Goal: Task Accomplishment & Management: Complete application form

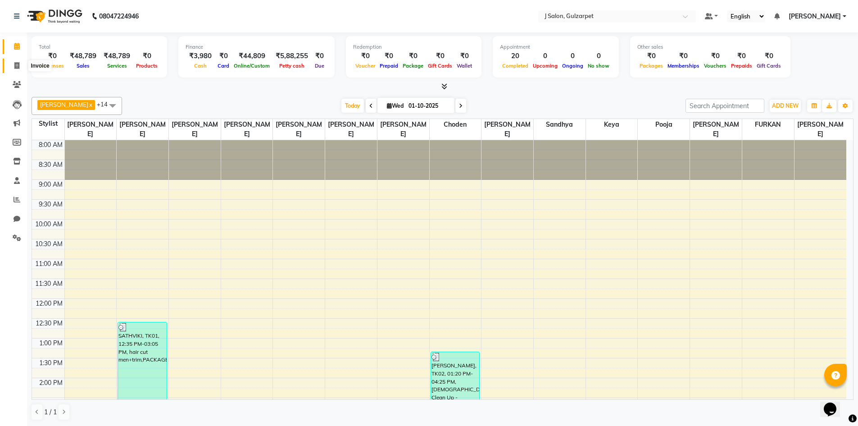
click at [13, 66] on span at bounding box center [17, 66] width 16 height 10
select select "8558"
select select "service"
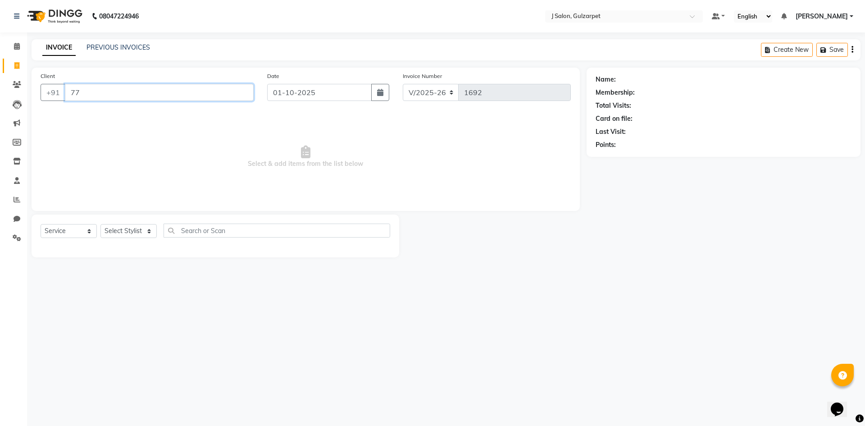
type input "7"
click at [100, 92] on input "Client" at bounding box center [159, 92] width 189 height 17
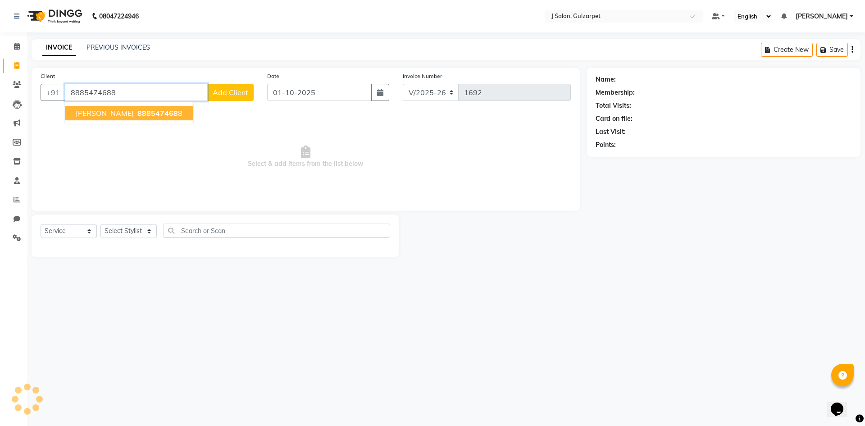
type input "8885474688"
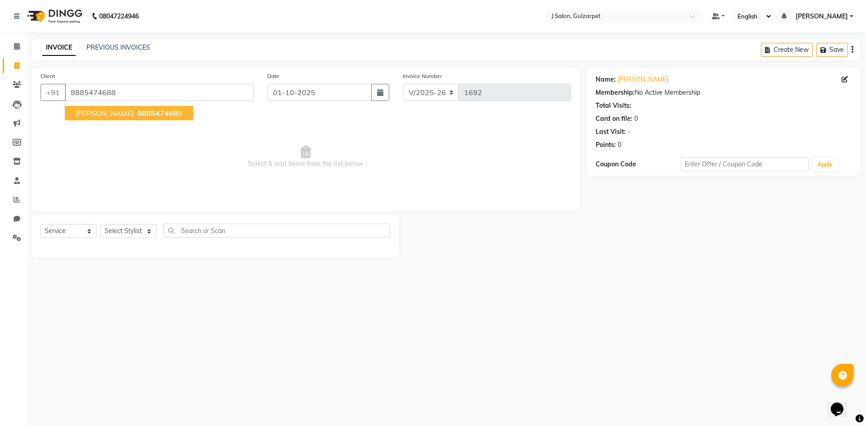
click at [142, 110] on span "888547468" at bounding box center [157, 113] width 41 height 9
click at [133, 232] on select "Select Stylist Admin [PERSON_NAME] [PERSON_NAME] Gulfam [PERSON_NAME] [PERSON_N…" at bounding box center [128, 231] width 56 height 14
select select "84894"
click at [100, 224] on select "Select Stylist Admin [PERSON_NAME] [PERSON_NAME] Gulfam [PERSON_NAME] [PERSON_N…" at bounding box center [128, 231] width 56 height 14
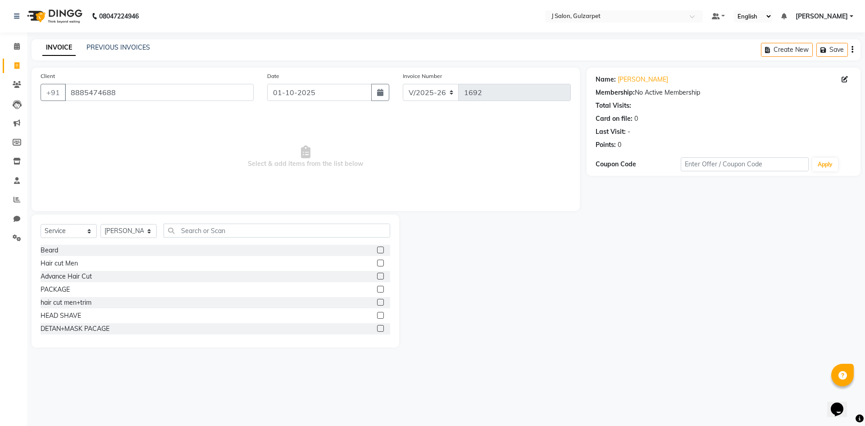
click at [370, 288] on div "PACKAGE" at bounding box center [216, 289] width 350 height 11
click at [377, 291] on label at bounding box center [380, 289] width 7 height 7
click at [377, 291] on input "checkbox" at bounding box center [380, 290] width 6 height 6
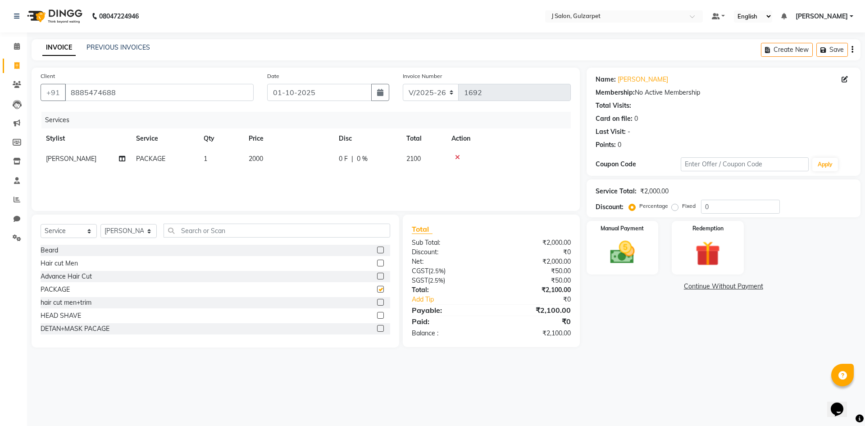
checkbox input "false"
click at [148, 230] on select "Select Stylist Admin [PERSON_NAME] [PERSON_NAME] Gulfam [PERSON_NAME] [PERSON_N…" at bounding box center [128, 231] width 56 height 14
select select "84900"
click at [100, 224] on select "Select Stylist Admin [PERSON_NAME] [PERSON_NAME] Gulfam [PERSON_NAME] [PERSON_N…" at bounding box center [128, 231] width 56 height 14
drag, startPoint x: 370, startPoint y: 288, endPoint x: 359, endPoint y: 284, distance: 12.6
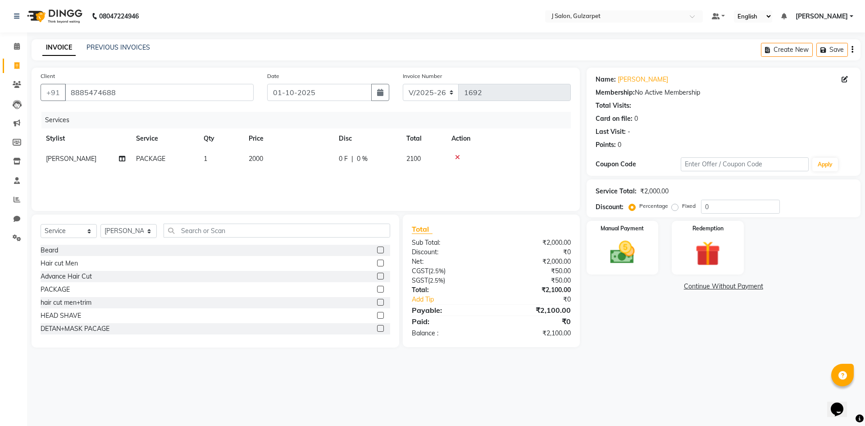
click at [377, 288] on label at bounding box center [380, 289] width 7 height 7
click at [377, 288] on input "checkbox" at bounding box center [380, 290] width 6 height 6
checkbox input "false"
drag, startPoint x: 122, startPoint y: 231, endPoint x: 119, endPoint y: 227, distance: 4.9
click at [122, 231] on select "Select Stylist Admin [PERSON_NAME] [PERSON_NAME] Gulfam [PERSON_NAME] [PERSON_N…" at bounding box center [128, 231] width 56 height 14
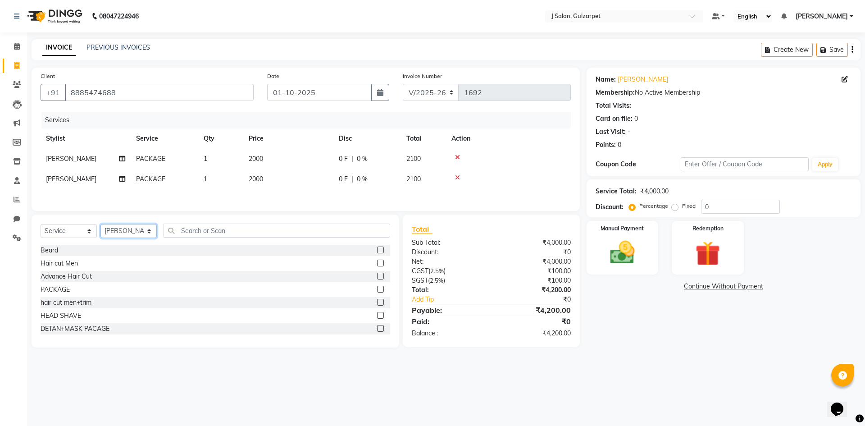
select select "85374"
click at [100, 225] on select "Select Stylist Admin [PERSON_NAME] [PERSON_NAME] Gulfam [PERSON_NAME] [PERSON_N…" at bounding box center [128, 231] width 56 height 14
click at [377, 289] on label at bounding box center [380, 289] width 7 height 7
click at [377, 289] on input "checkbox" at bounding box center [380, 290] width 6 height 6
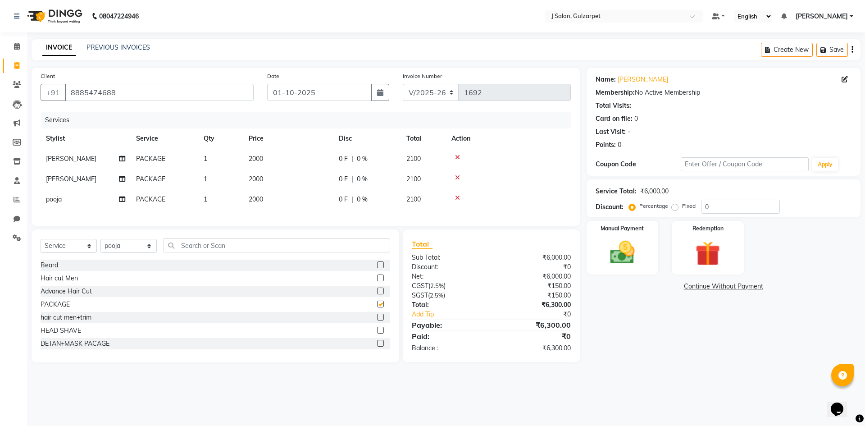
checkbox input "false"
click at [152, 250] on select "Select Stylist Admin [PERSON_NAME] [PERSON_NAME] Gulfam [PERSON_NAME] [PERSON_N…" at bounding box center [128, 246] width 56 height 14
select select "84895"
click at [100, 246] on select "Select Stylist Admin [PERSON_NAME] [PERSON_NAME] Gulfam [PERSON_NAME] [PERSON_N…" at bounding box center [128, 246] width 56 height 14
click at [377, 307] on label at bounding box center [380, 304] width 7 height 7
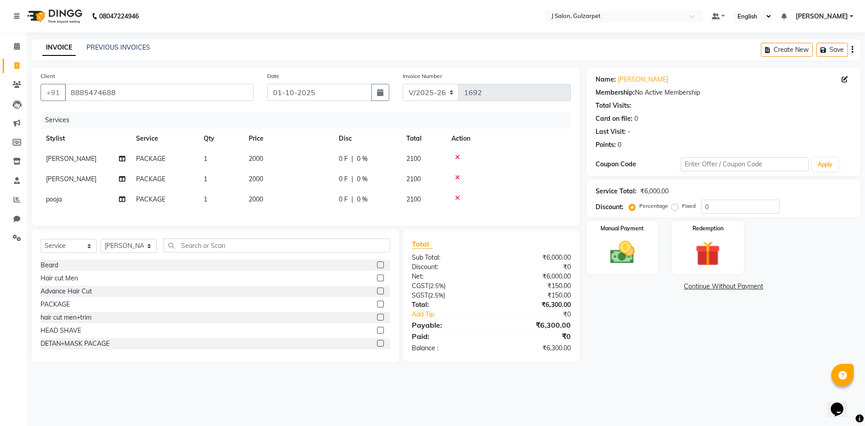
click at [377, 307] on input "checkbox" at bounding box center [380, 304] width 6 height 6
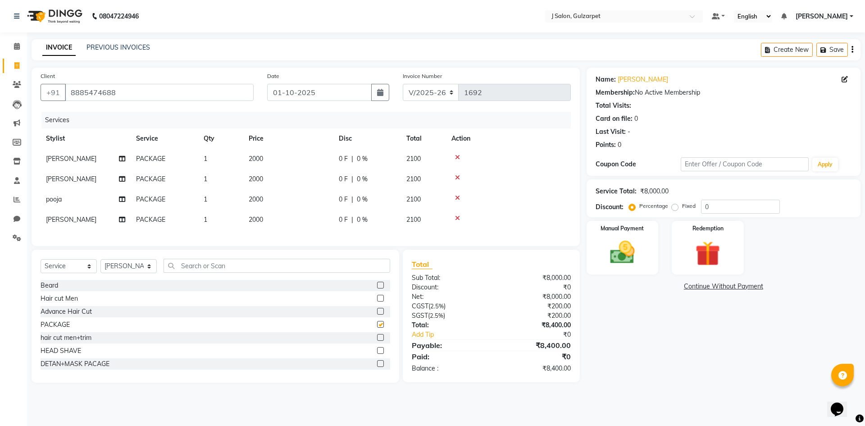
checkbox input "false"
click at [263, 219] on span "2000" at bounding box center [256, 219] width 14 height 8
select select "84895"
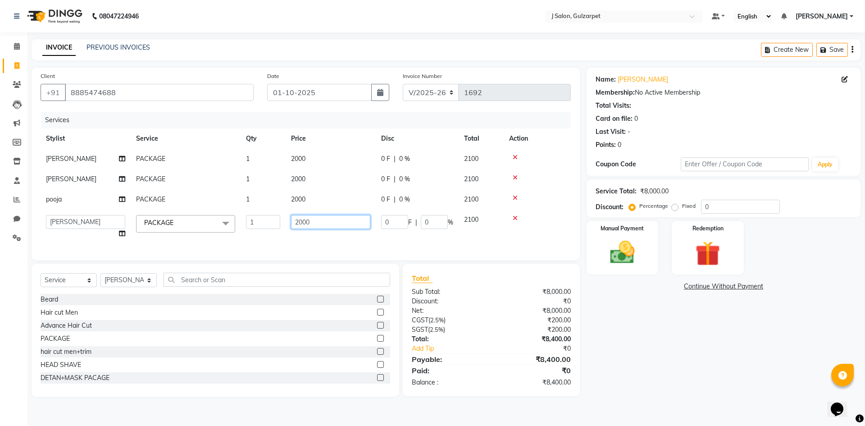
click at [301, 219] on input "2000" at bounding box center [330, 222] width 79 height 14
type input "4000"
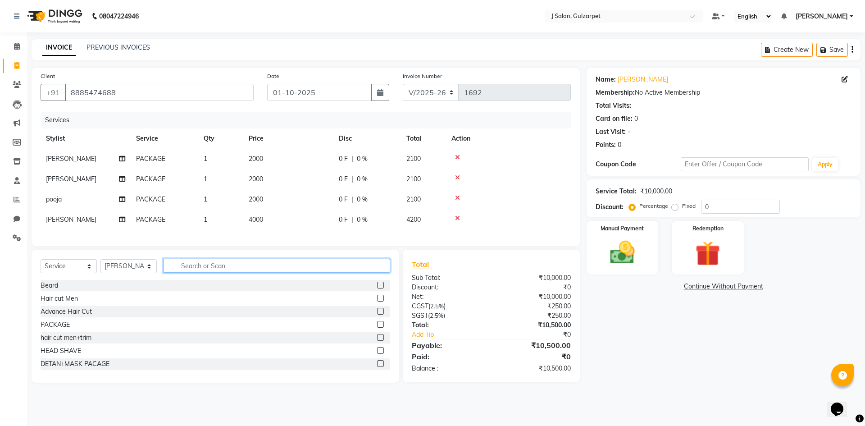
click at [188, 291] on div "Select Service Product Membership Package Voucher Prepaid Gift Card Select Styl…" at bounding box center [216, 316] width 368 height 133
click at [142, 273] on select "Select Stylist Admin [PERSON_NAME] [PERSON_NAME] Gulfam [PERSON_NAME] [PERSON_N…" at bounding box center [128, 266] width 56 height 14
select select "84902"
click at [100, 266] on select "Select Stylist Admin [PERSON_NAME] [PERSON_NAME] Gulfam [PERSON_NAME] [PERSON_N…" at bounding box center [128, 266] width 56 height 14
click at [377, 328] on label at bounding box center [380, 324] width 7 height 7
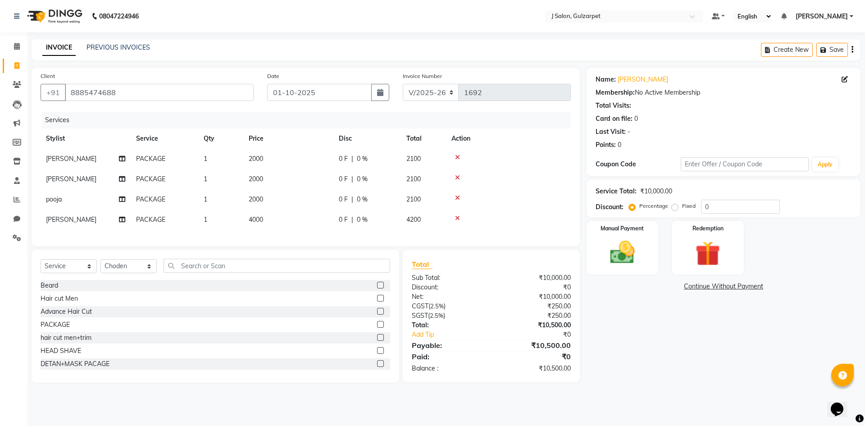
click at [377, 328] on input "checkbox" at bounding box center [380, 325] width 6 height 6
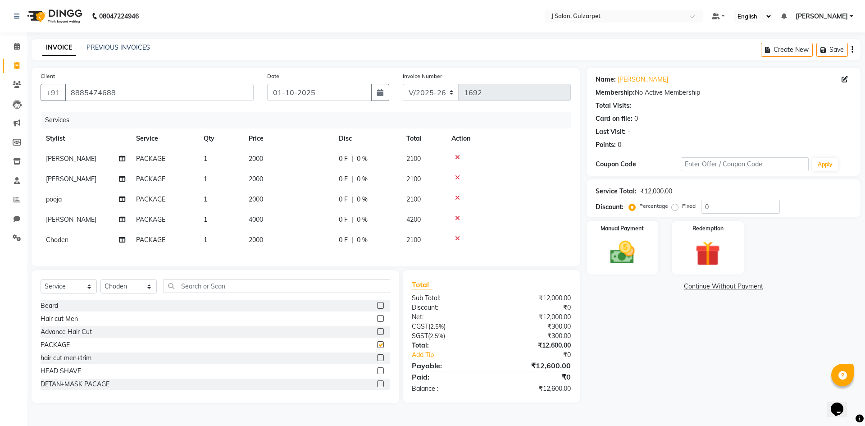
checkbox input "false"
click at [137, 290] on select "Select Stylist Admin [PERSON_NAME] [PERSON_NAME] Gulfam [PERSON_NAME] [PERSON_N…" at bounding box center [128, 286] width 56 height 14
select select "84903"
click at [100, 286] on select "Select Stylist Admin [PERSON_NAME] [PERSON_NAME] Gulfam [PERSON_NAME] [PERSON_N…" at bounding box center [128, 286] width 56 height 14
click at [377, 348] on label at bounding box center [380, 344] width 7 height 7
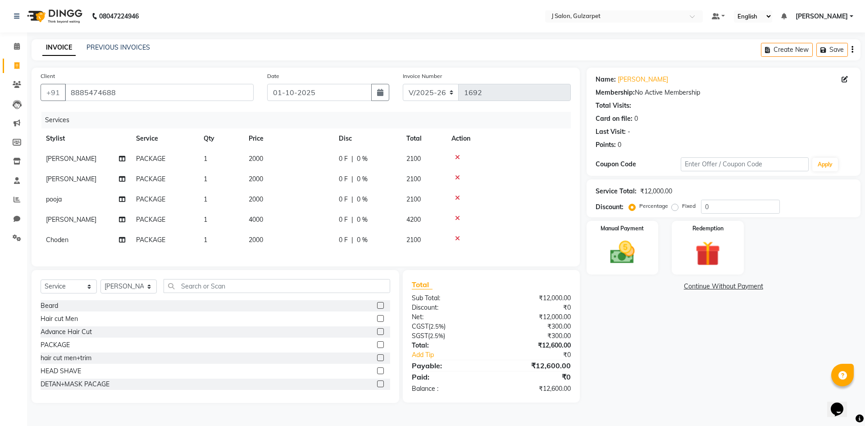
click at [377, 348] on input "checkbox" at bounding box center [380, 345] width 6 height 6
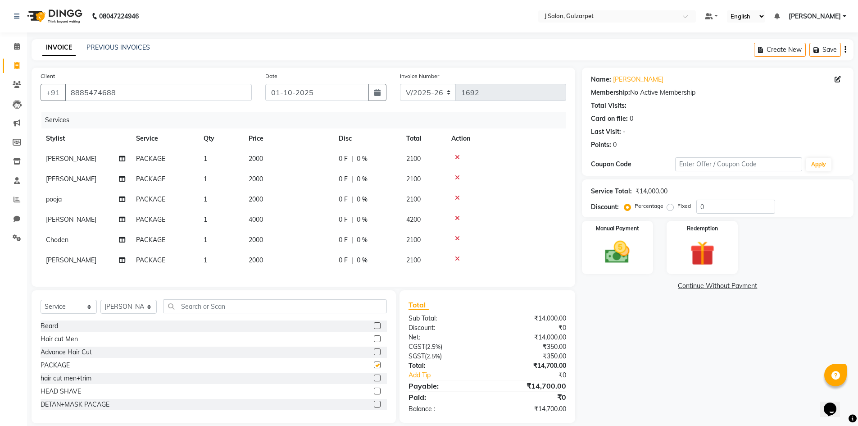
checkbox input "false"
click at [252, 258] on span "2000" at bounding box center [256, 260] width 14 height 8
select select "84903"
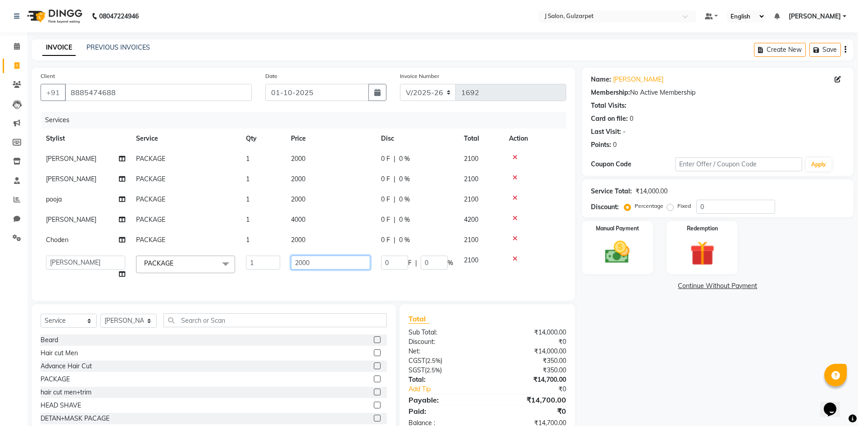
click at [301, 262] on input "2000" at bounding box center [330, 263] width 79 height 14
type input "5000"
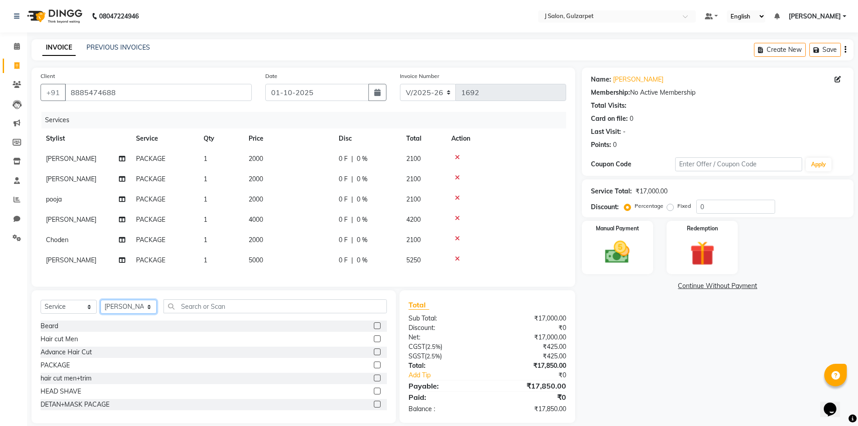
click at [114, 320] on div "Select Service Product Membership Package Voucher Prepaid Gift Card Select Styl…" at bounding box center [214, 309] width 347 height 21
select select "86821"
click at [100, 306] on select "Select Stylist Admin [PERSON_NAME] [PERSON_NAME] Gulfam [PERSON_NAME] [PERSON_N…" at bounding box center [128, 307] width 56 height 14
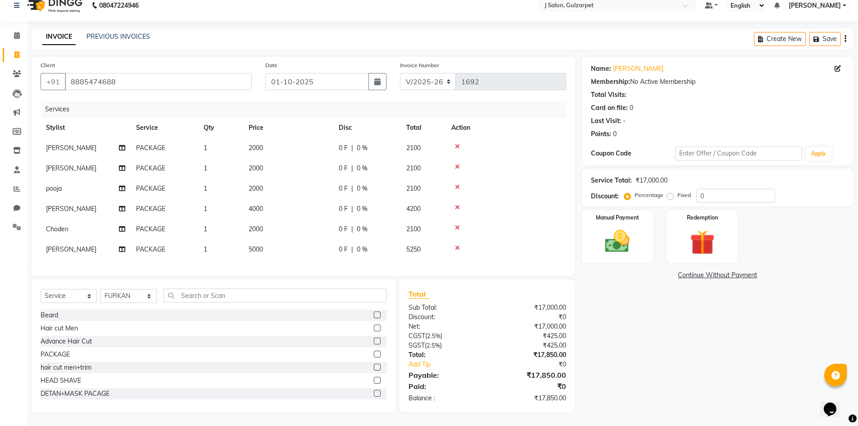
drag, startPoint x: 372, startPoint y: 356, endPoint x: 352, endPoint y: 329, distance: 33.4
click at [374, 356] on label at bounding box center [377, 354] width 7 height 7
click at [374, 356] on input "checkbox" at bounding box center [377, 355] width 6 height 6
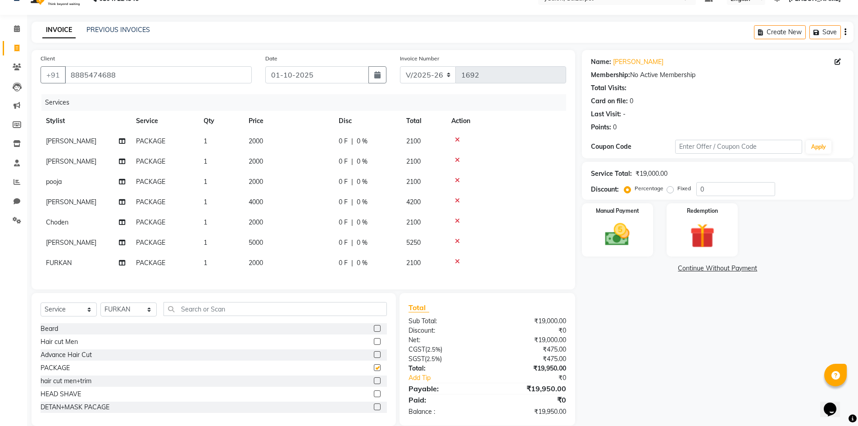
checkbox input "false"
click at [256, 265] on span "2000" at bounding box center [256, 263] width 14 height 8
select select "86821"
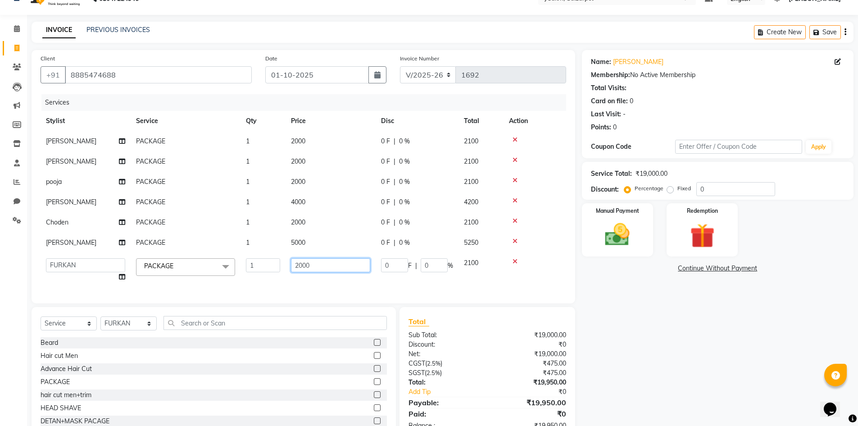
click at [301, 264] on input "2000" at bounding box center [330, 265] width 79 height 14
type input "3000"
click at [298, 129] on th "Price" at bounding box center [331, 121] width 90 height 20
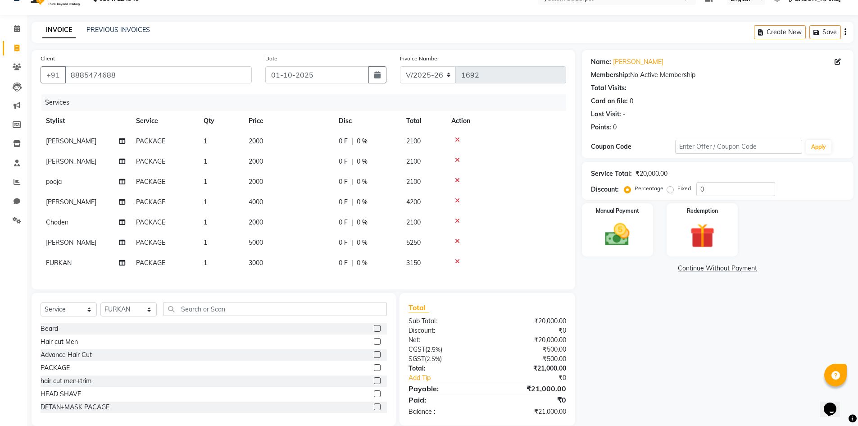
click at [261, 137] on td "2000" at bounding box center [288, 141] width 90 height 20
select select "84894"
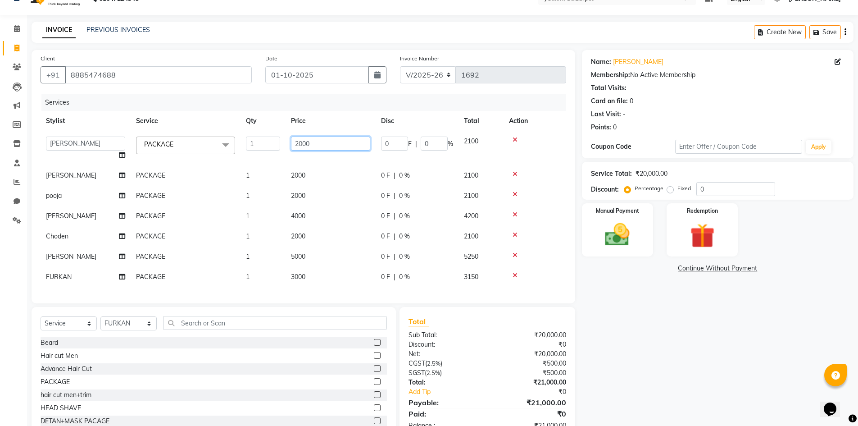
click at [297, 140] on input "2000" at bounding box center [330, 144] width 79 height 14
type input "3000"
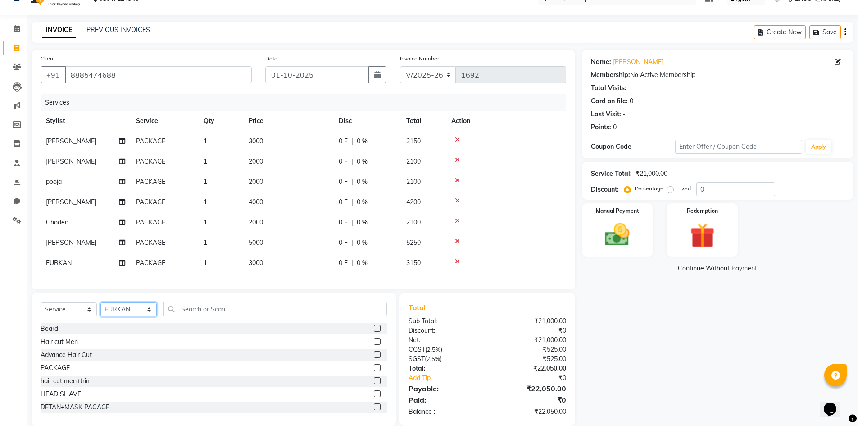
click at [114, 332] on div "Select Service Product Membership Package Voucher Prepaid Gift Card Select Styl…" at bounding box center [214, 359] width 365 height 133
select select "84897"
click at [100, 309] on select "Select Stylist Admin [PERSON_NAME] [PERSON_NAME] Gulfam [PERSON_NAME] [PERSON_N…" at bounding box center [128, 309] width 56 height 14
drag, startPoint x: 368, startPoint y: 372, endPoint x: 306, endPoint y: 323, distance: 78.9
click at [374, 371] on label at bounding box center [377, 367] width 7 height 7
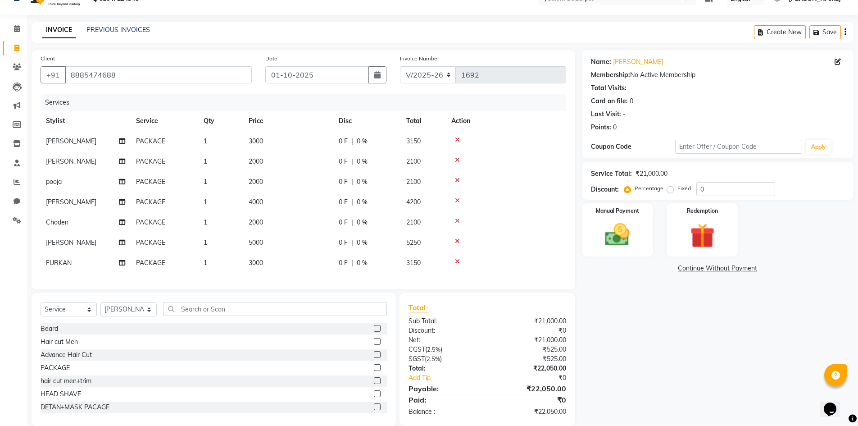
click at [374, 371] on input "checkbox" at bounding box center [377, 368] width 6 height 6
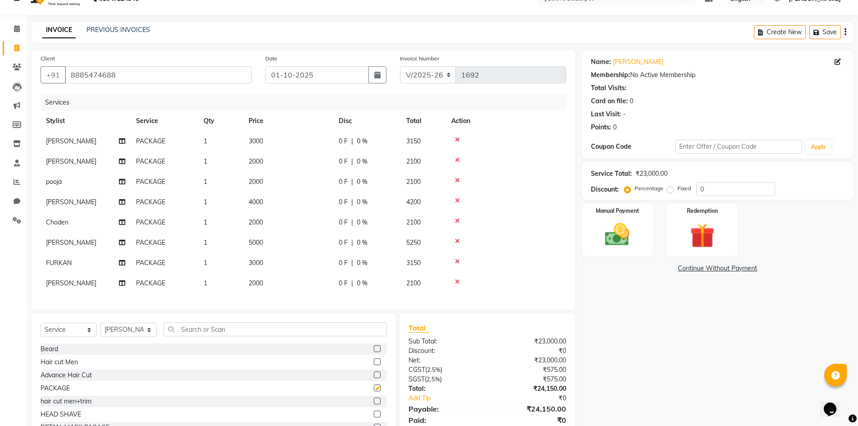
checkbox input "false"
click at [261, 279] on span "2000" at bounding box center [256, 283] width 14 height 8
select select "84897"
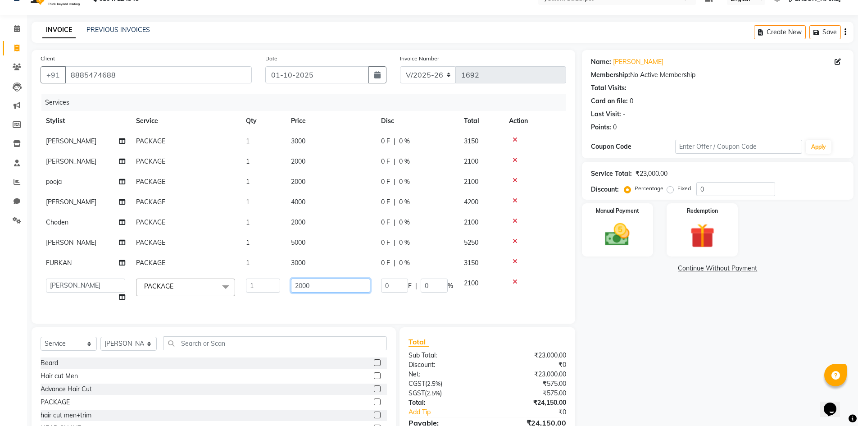
click at [316, 285] on input "2000" at bounding box center [330, 286] width 79 height 14
drag, startPoint x: 298, startPoint y: 284, endPoint x: 327, endPoint y: 285, distance: 29.3
click at [299, 284] on input "2000" at bounding box center [330, 286] width 79 height 14
type input "3500"
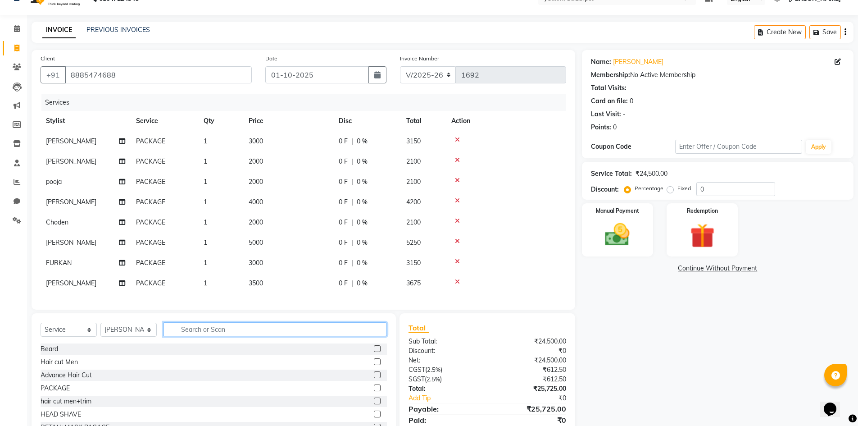
click at [290, 345] on div "Select Service Product Membership Package Voucher Prepaid Gift Card Select Styl…" at bounding box center [214, 379] width 365 height 133
click at [123, 337] on select "Select Stylist Admin [PERSON_NAME] [PERSON_NAME] Gulfam [PERSON_NAME] [PERSON_N…" at bounding box center [128, 330] width 56 height 14
select select "84905"
click at [100, 323] on select "Select Stylist Admin [PERSON_NAME] [PERSON_NAME] Gulfam [PERSON_NAME] [PERSON_N…" at bounding box center [128, 330] width 56 height 14
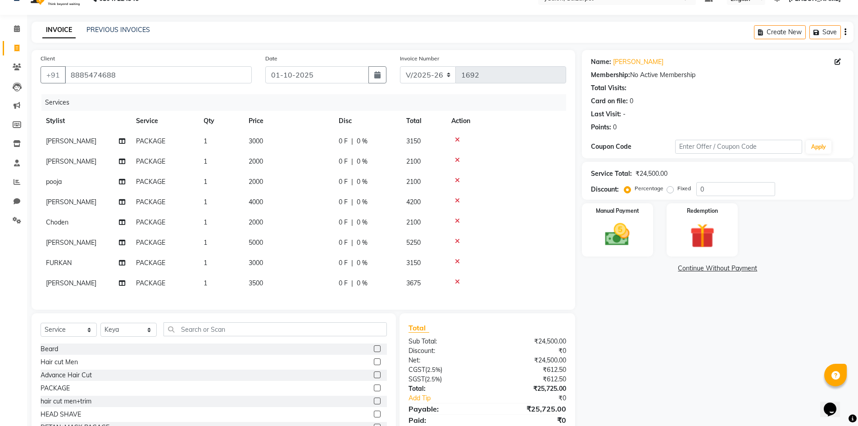
click at [374, 386] on label at bounding box center [377, 387] width 7 height 7
click at [374, 386] on input "checkbox" at bounding box center [377, 388] width 6 height 6
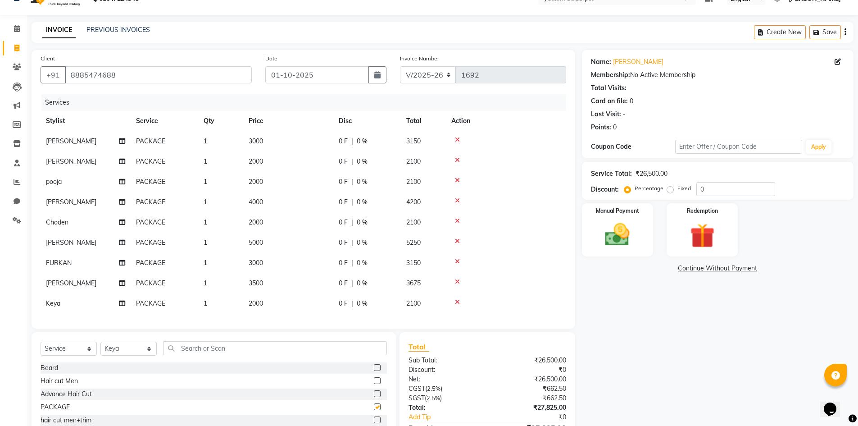
checkbox input "false"
click at [257, 301] on span "2000" at bounding box center [256, 303] width 14 height 8
select select "84905"
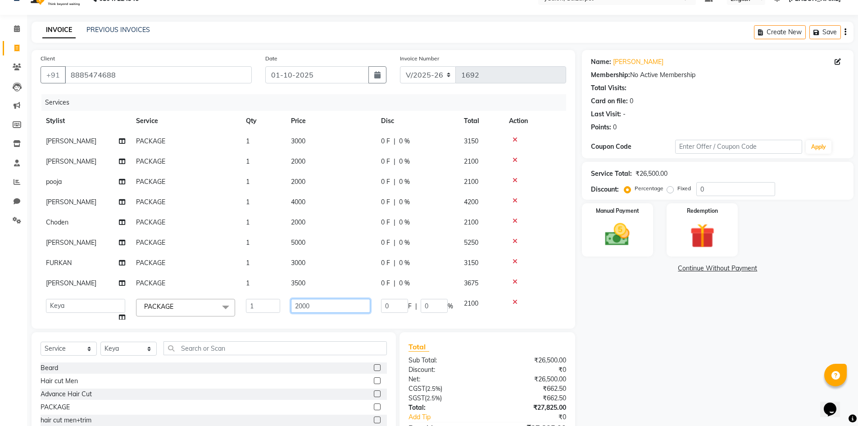
click at [298, 303] on input "2000" at bounding box center [330, 306] width 79 height 14
type input "4000"
click at [725, 185] on input "0" at bounding box center [736, 189] width 79 height 14
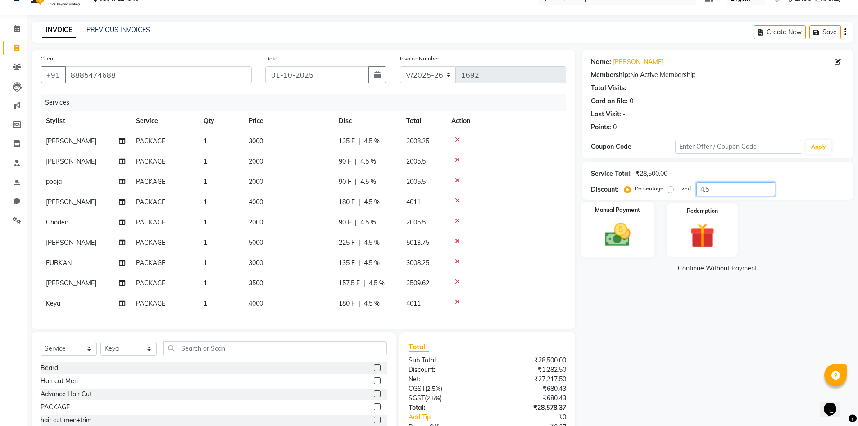
scroll to position [79, 0]
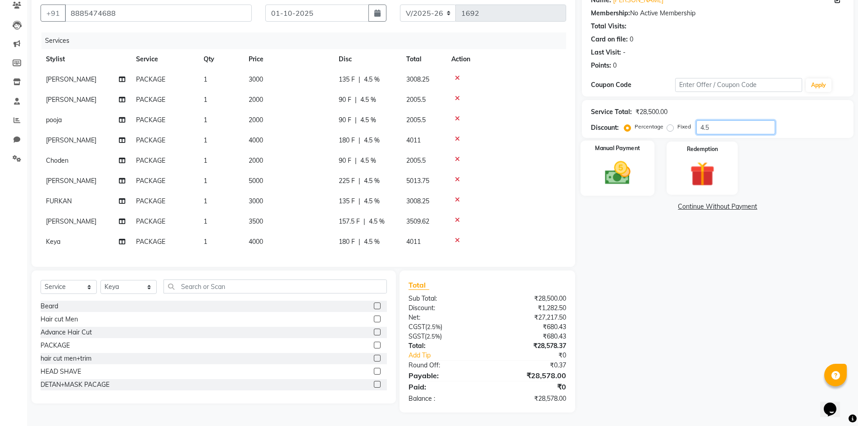
type input "4.5"
click at [635, 162] on img at bounding box center [617, 172] width 41 height 29
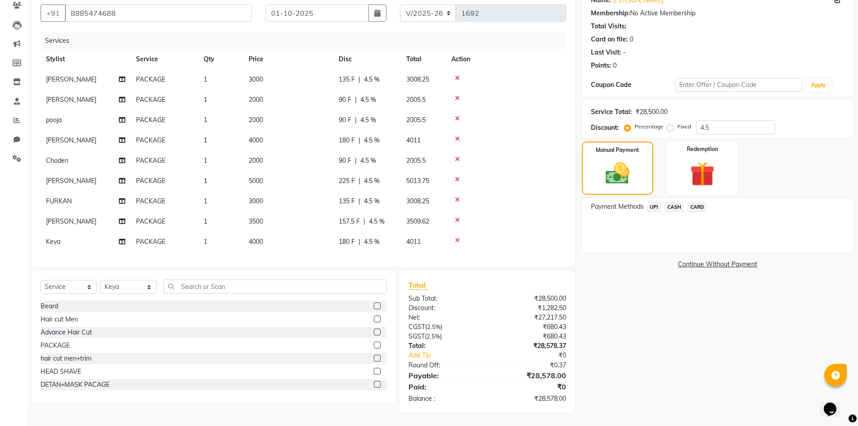
click at [676, 204] on span "CASH" at bounding box center [674, 207] width 19 height 10
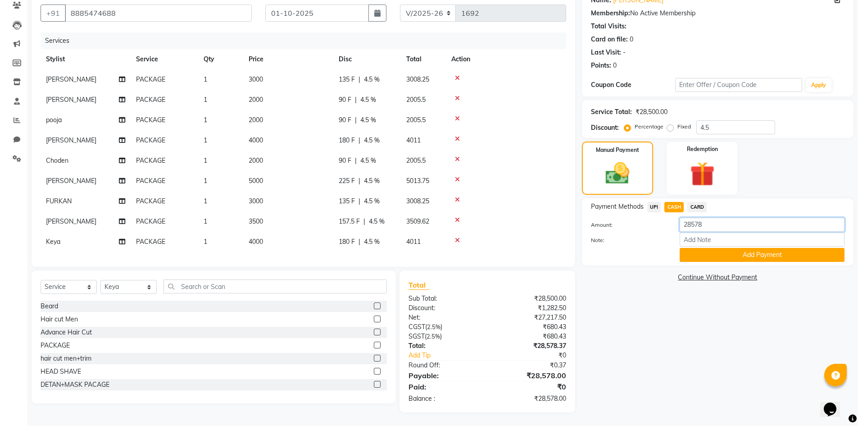
click at [720, 227] on input "28578" at bounding box center [762, 225] width 165 height 14
type input "2"
type input "8578"
click at [749, 258] on button "Add Payment" at bounding box center [762, 255] width 165 height 14
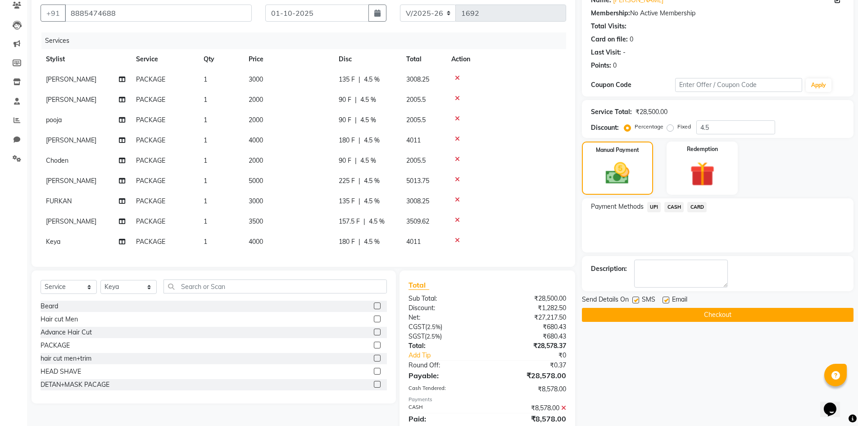
click at [652, 205] on span "UPI" at bounding box center [655, 207] width 14 height 10
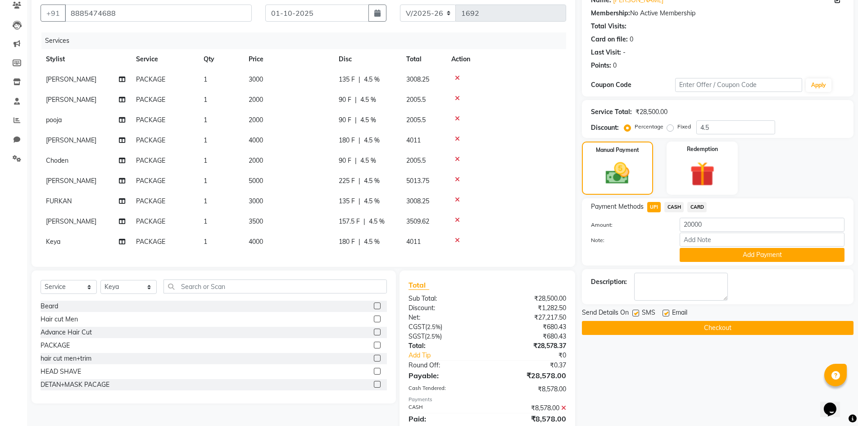
click at [825, 262] on div "Payment Methods UPI CASH CARD Amount: 20000 Note: Add Payment" at bounding box center [718, 231] width 272 height 67
click at [821, 253] on button "Add Payment" at bounding box center [762, 255] width 165 height 14
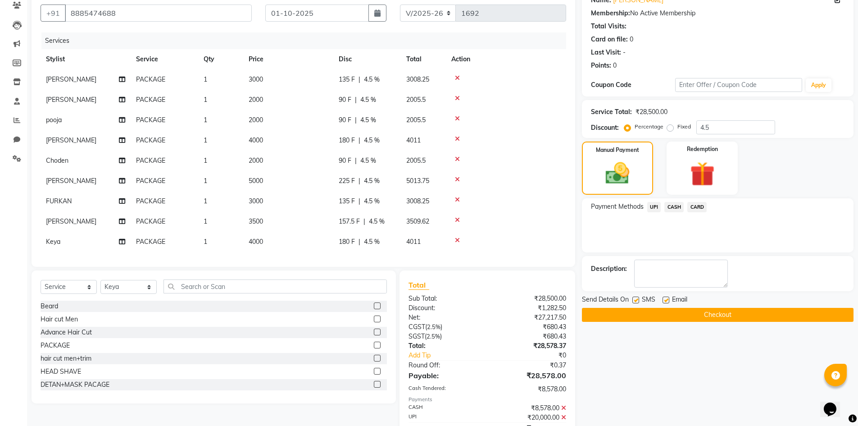
click at [754, 313] on button "Checkout" at bounding box center [718, 315] width 272 height 14
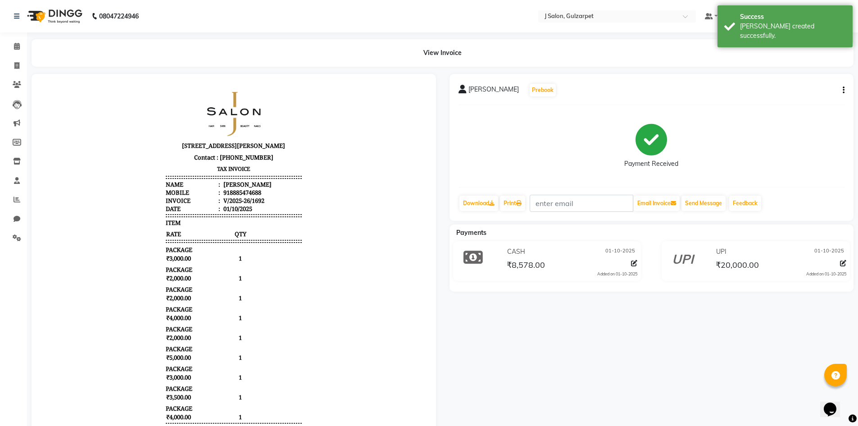
select select "service"
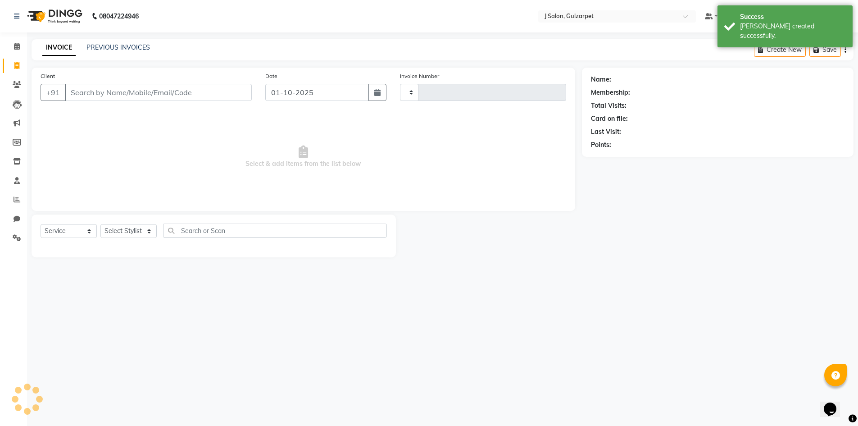
type input "1693"
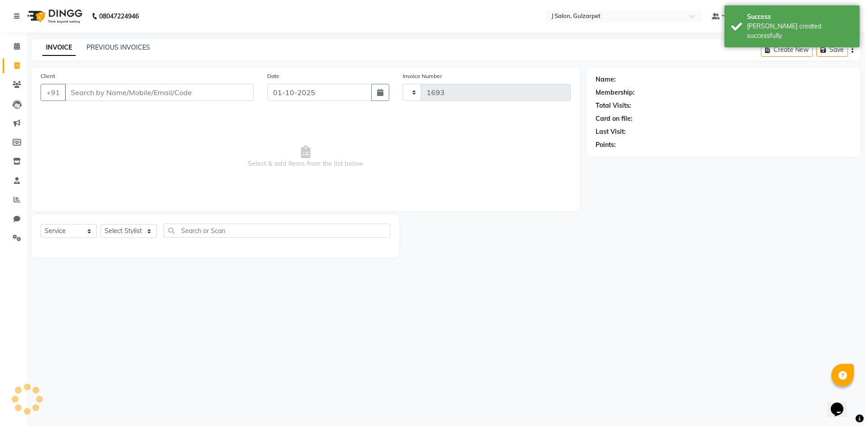
select select "8558"
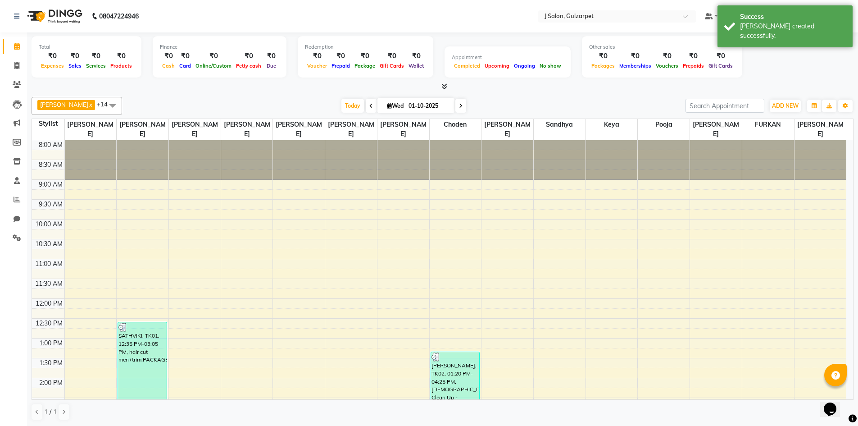
scroll to position [247, 0]
